Goal: Navigation & Orientation: Go to known website

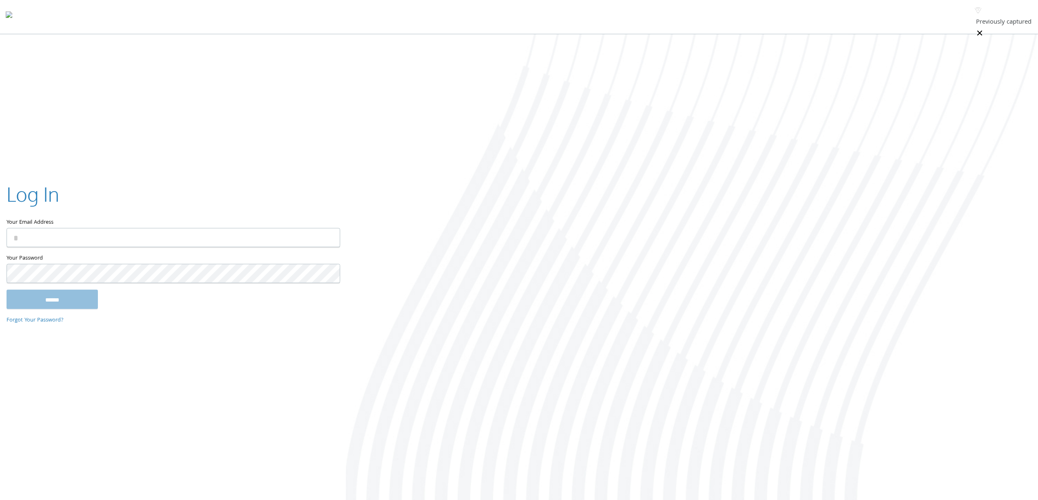
type input "**********"
click at [0, 500] on com-1password-button at bounding box center [0, 502] width 0 height 0
click at [177, 232] on input "Your Email Address" at bounding box center [174, 237] width 334 height 19
type input "**********"
